Goal: Information Seeking & Learning: Find contact information

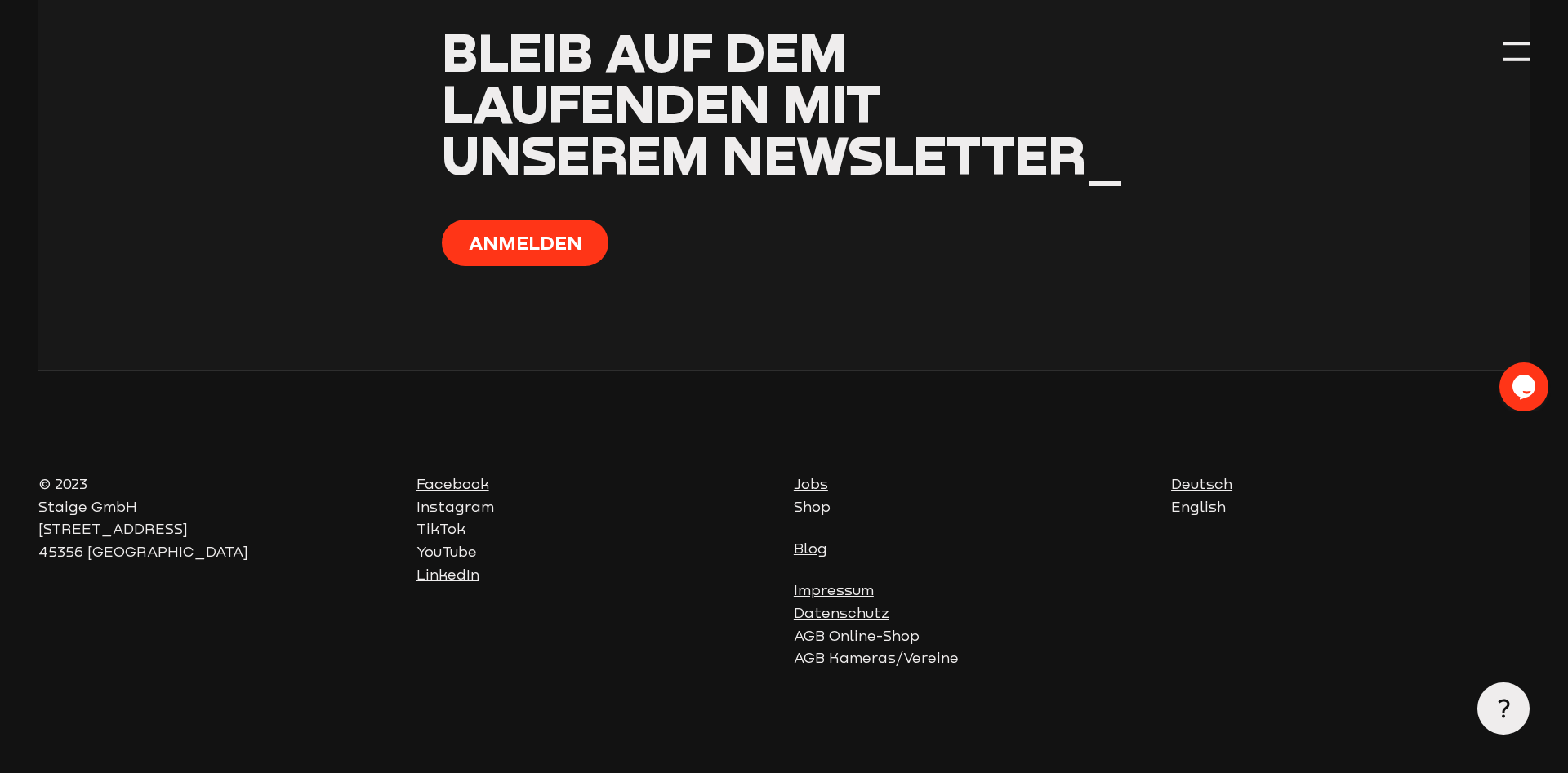
scroll to position [2103, 0]
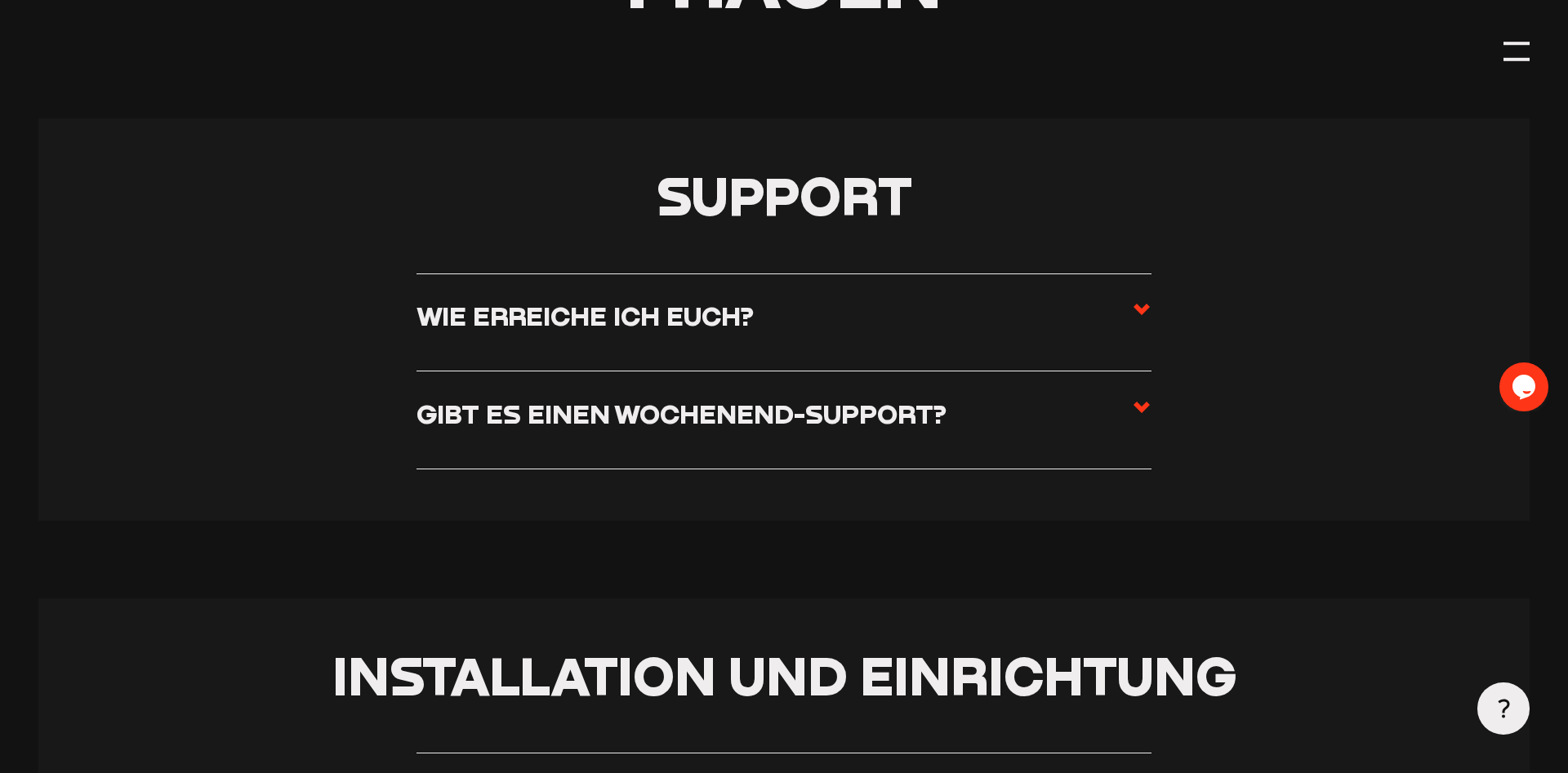
click at [788, 310] on label "Wie erreiche ich euch?" at bounding box center [784, 322] width 736 height 45
click at [0, 0] on input "Wie erreiche ich euch?" at bounding box center [0, 0] width 0 height 0
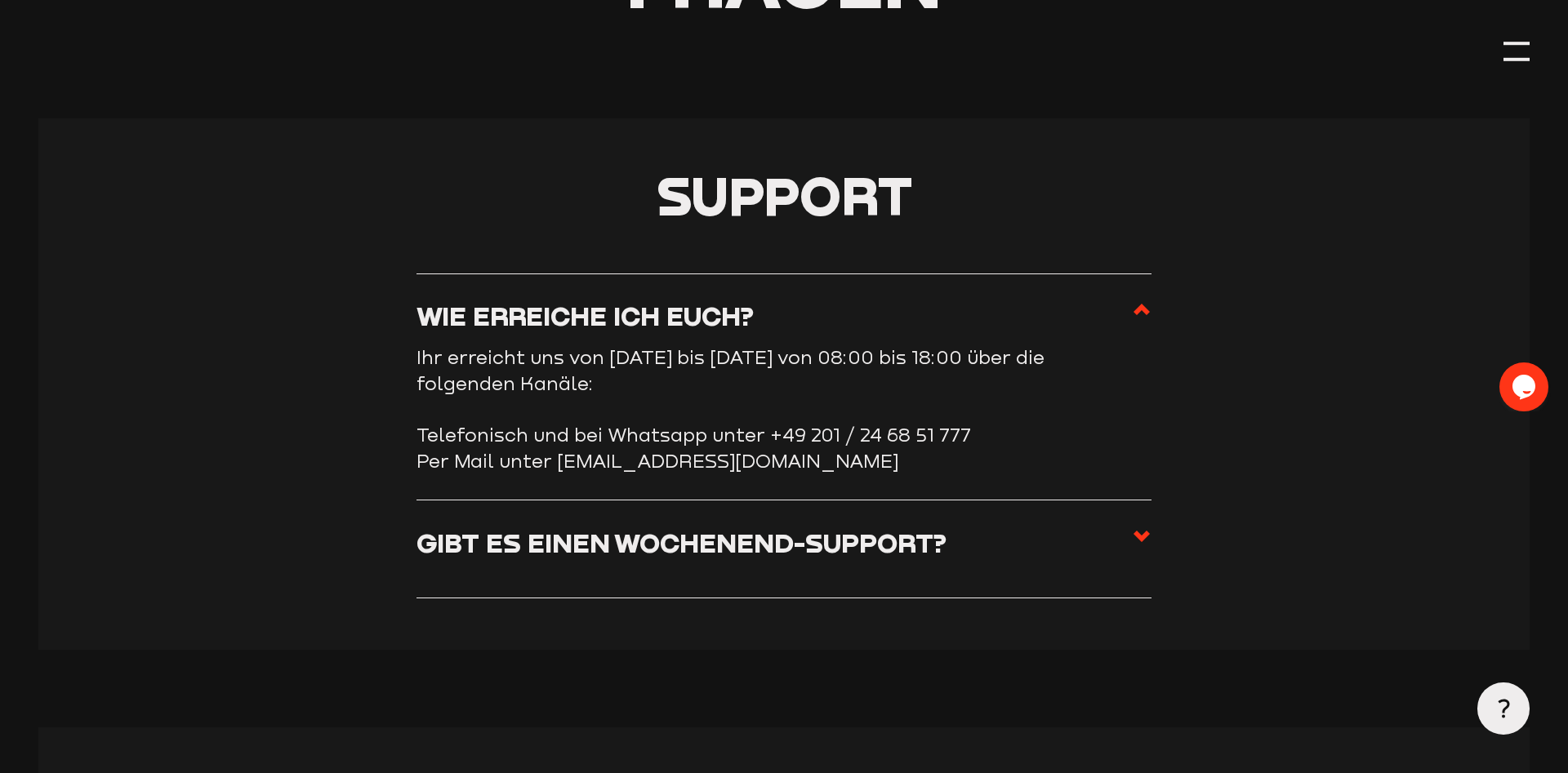
click at [772, 555] on h3 "Gibt es einen Wochenend-Support?" at bounding box center [681, 543] width 530 height 33
click at [0, 0] on input "Gibt es einen Wochenend-Support?" at bounding box center [0, 0] width 0 height 0
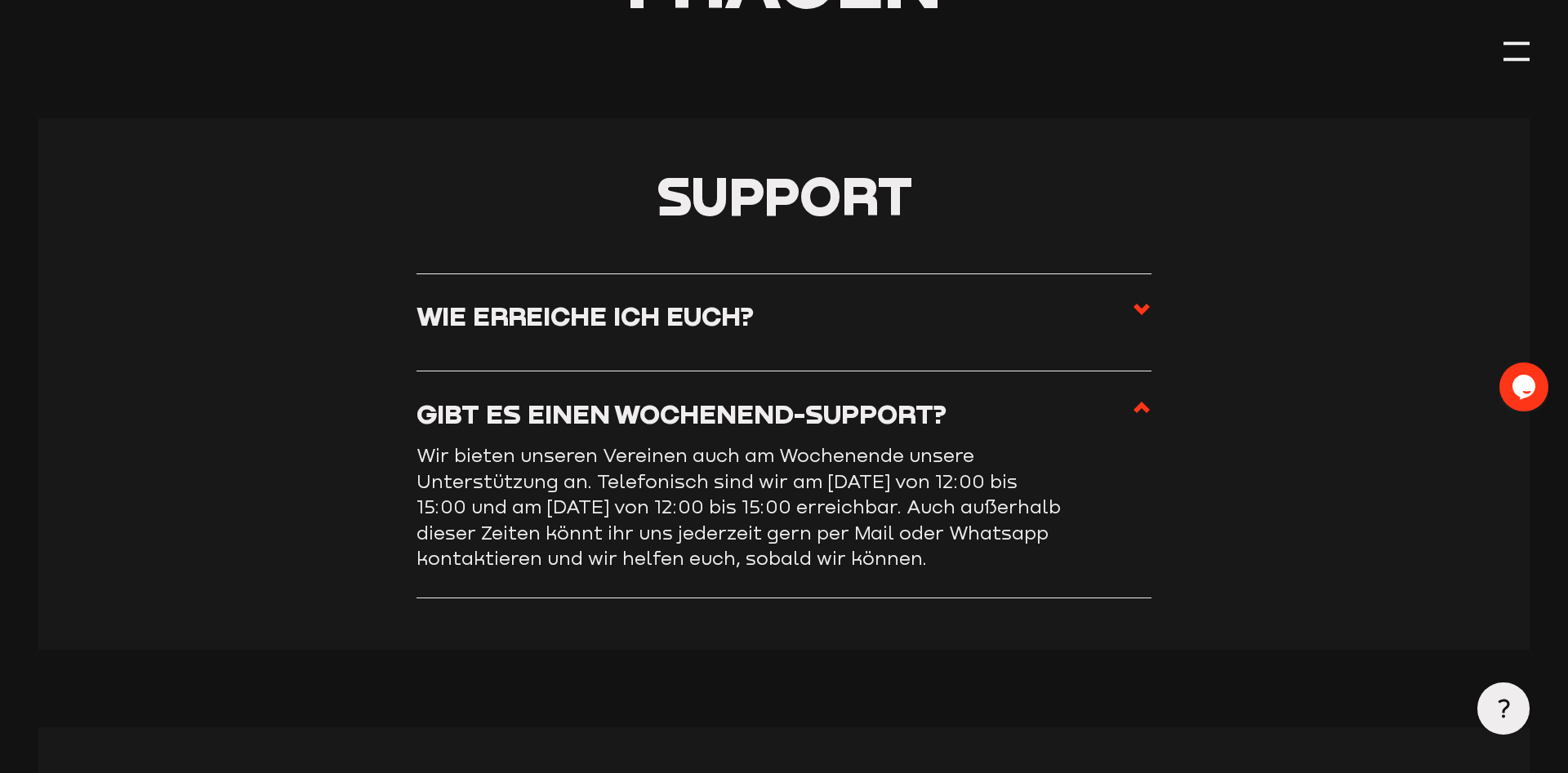
click at [685, 334] on label "Wie erreiche ich euch?" at bounding box center [784, 322] width 736 height 45
click at [0, 0] on input "Wie erreiche ich euch?" at bounding box center [0, 0] width 0 height 0
